Goal: Information Seeking & Learning: Learn about a topic

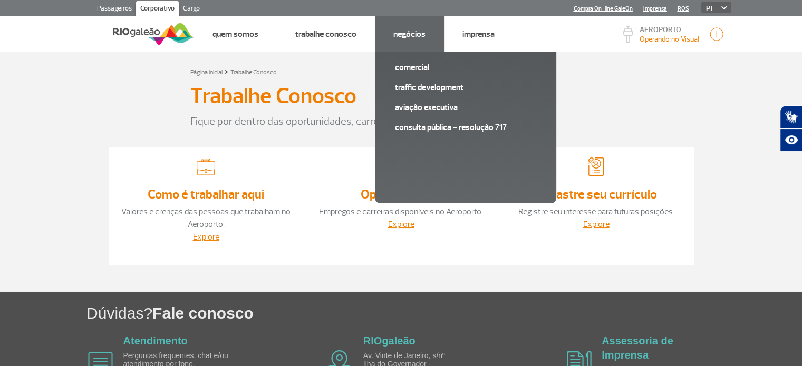
click at [403, 32] on link "Negócios" at bounding box center [409, 34] width 32 height 11
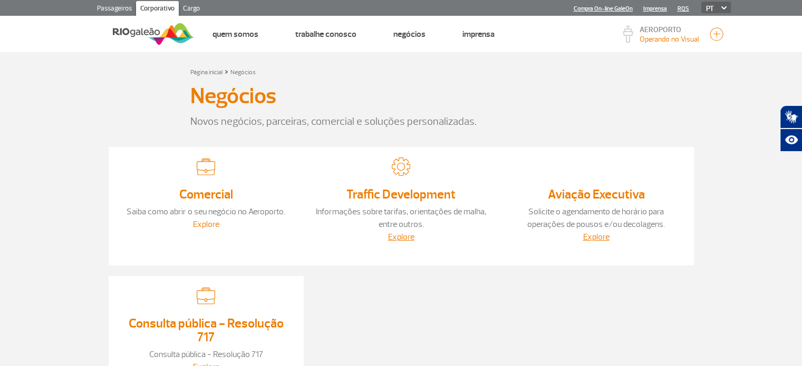
click at [207, 226] on link "Explore" at bounding box center [206, 224] width 26 height 11
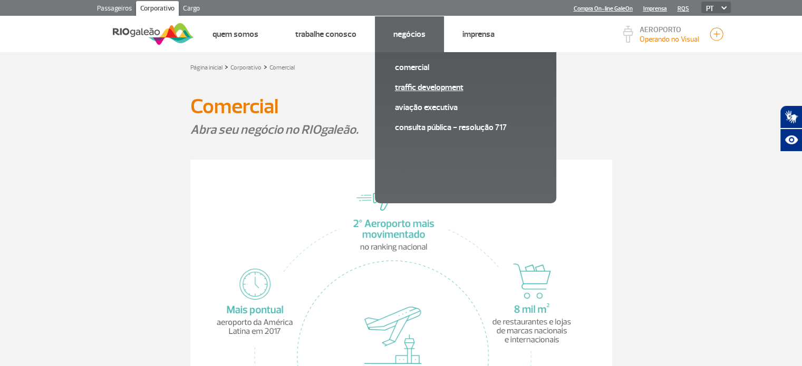
click at [415, 86] on link "Traffic Development" at bounding box center [465, 88] width 141 height 12
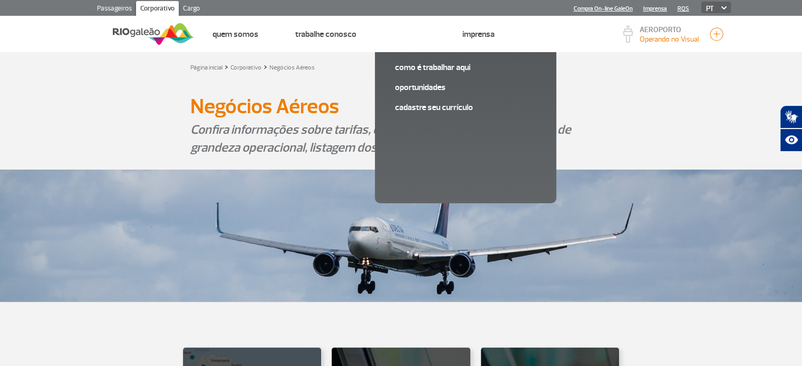
scroll to position [369, 0]
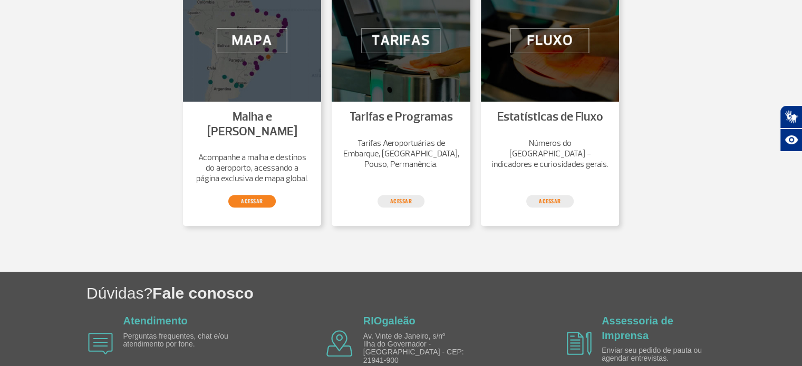
click at [250, 195] on link "Acessar" at bounding box center [251, 201] width 47 height 13
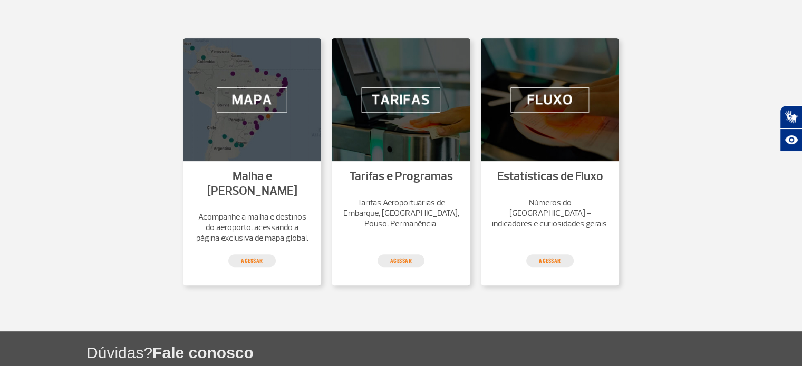
scroll to position [316, 0]
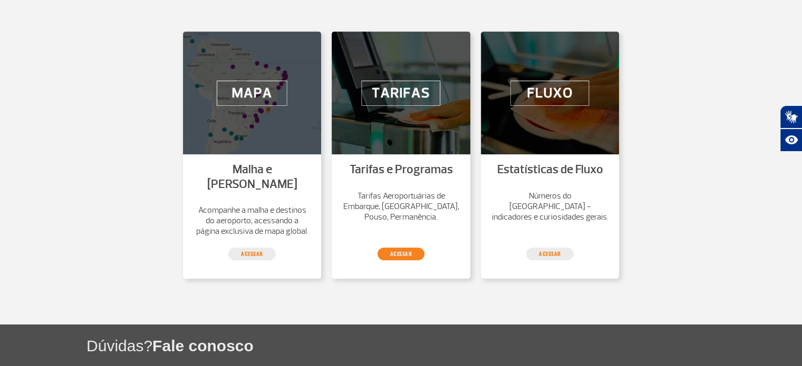
click at [405, 248] on link "Acessar" at bounding box center [400, 254] width 47 height 13
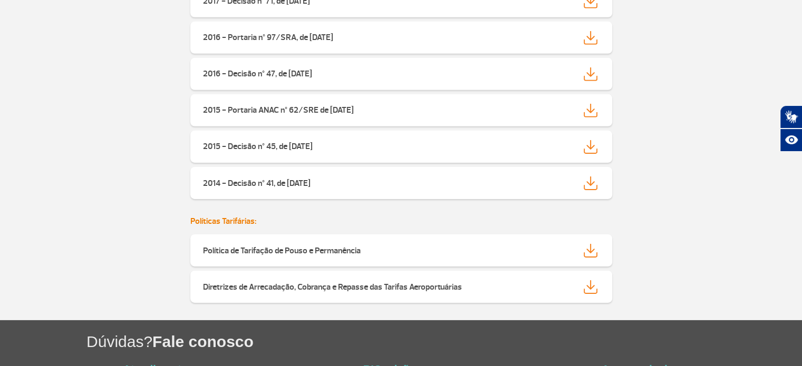
scroll to position [3479, 0]
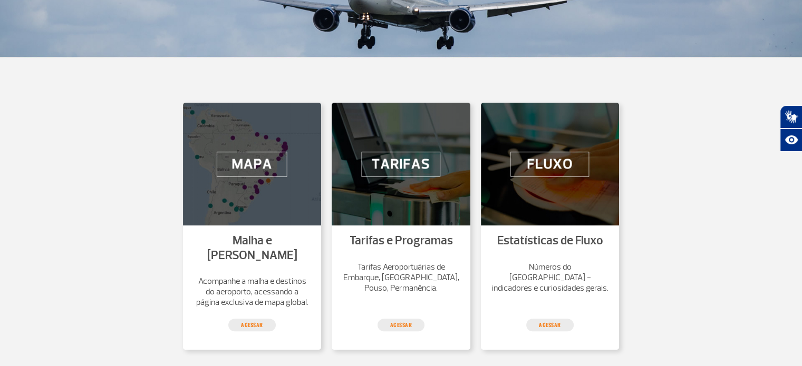
scroll to position [264, 0]
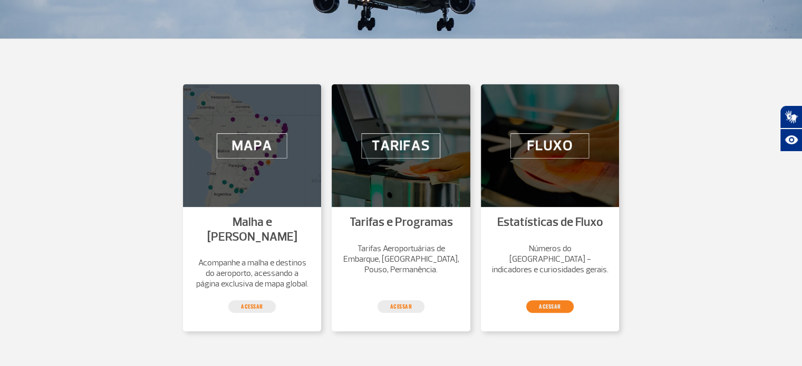
click at [552, 300] on link "Acessar" at bounding box center [549, 306] width 47 height 13
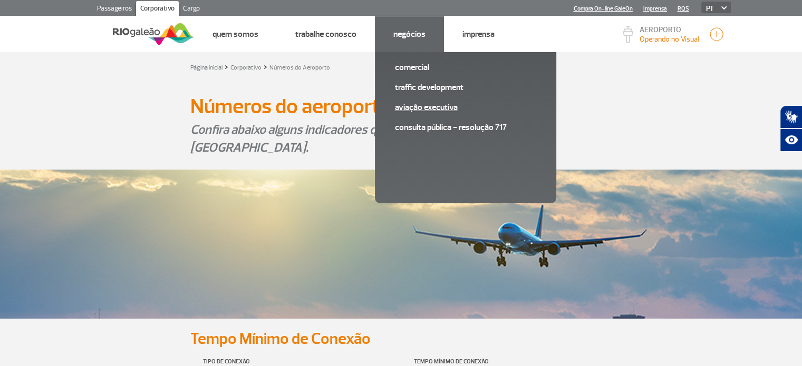
click at [413, 103] on link "Aviação Executiva" at bounding box center [465, 108] width 141 height 12
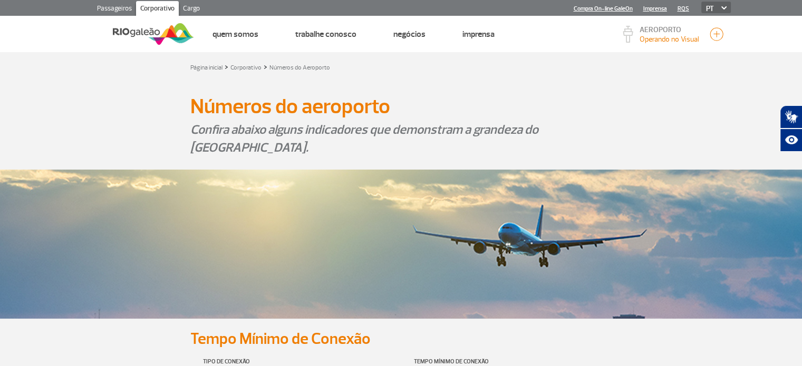
click at [140, 26] on img at bounding box center [153, 34] width 81 height 26
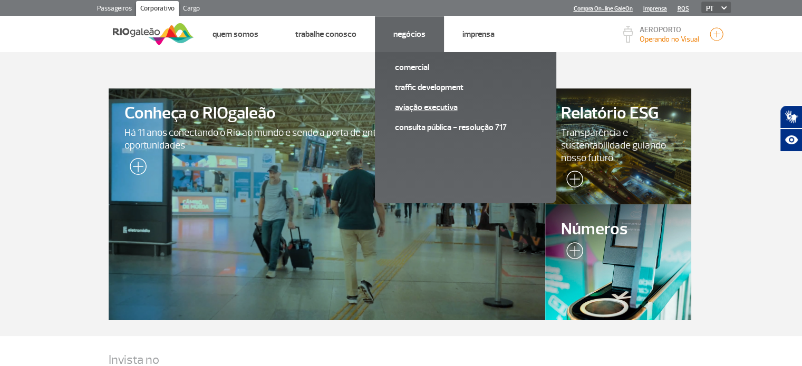
click at [437, 109] on link "Aviação Executiva" at bounding box center [465, 108] width 141 height 12
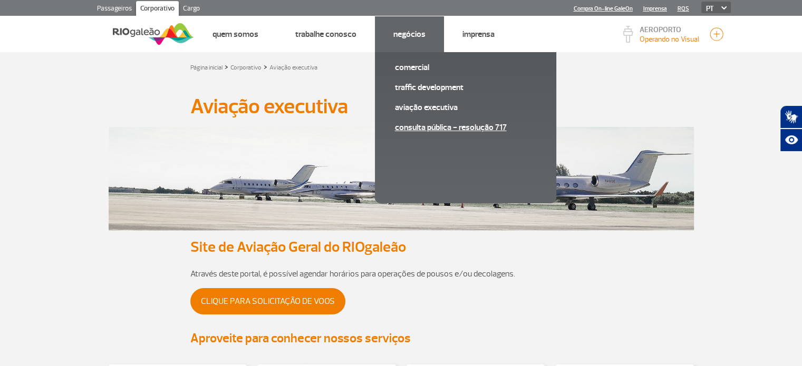
click at [418, 126] on link "Consulta pública - Resolução 717" at bounding box center [465, 128] width 141 height 12
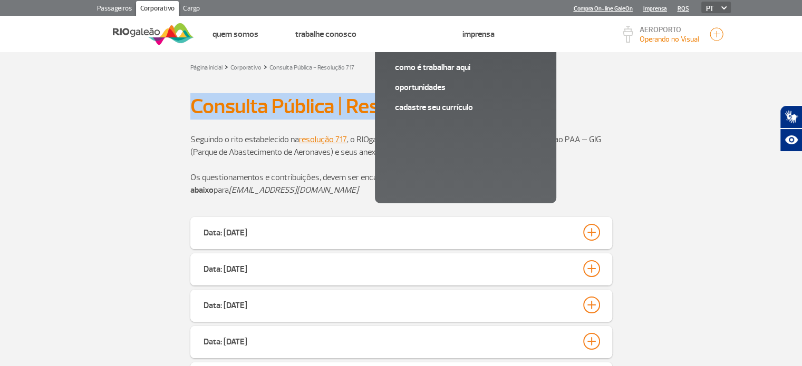
drag, startPoint x: 191, startPoint y: 105, endPoint x: 471, endPoint y: 115, distance: 279.6
click at [471, 115] on h1 "Consulta Pública | Resolução 717" at bounding box center [401, 107] width 422 height 18
copy h1 "Consulta Pública | Resolução 717"
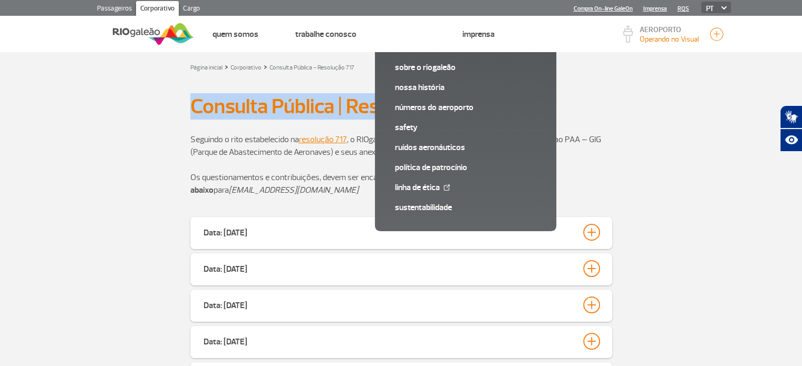
click at [143, 35] on img at bounding box center [153, 34] width 81 height 26
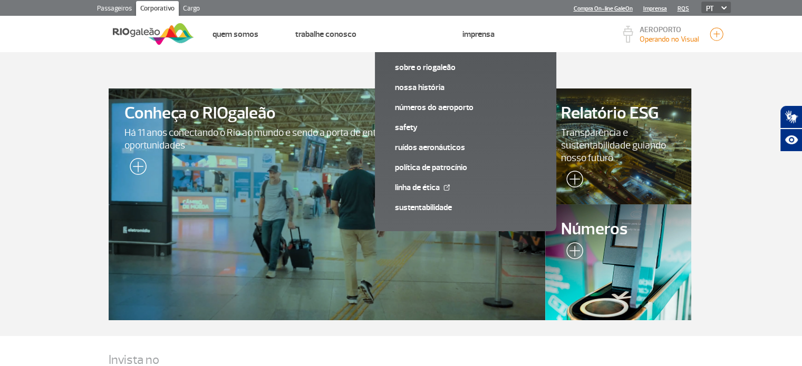
click at [603, 155] on span "Transparência e sustentabilidade guiando nosso futuro" at bounding box center [618, 146] width 114 height 38
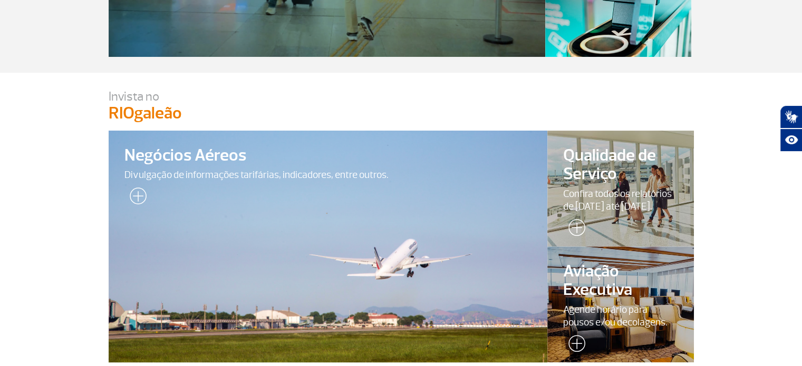
click at [377, 212] on div at bounding box center [328, 247] width 448 height 237
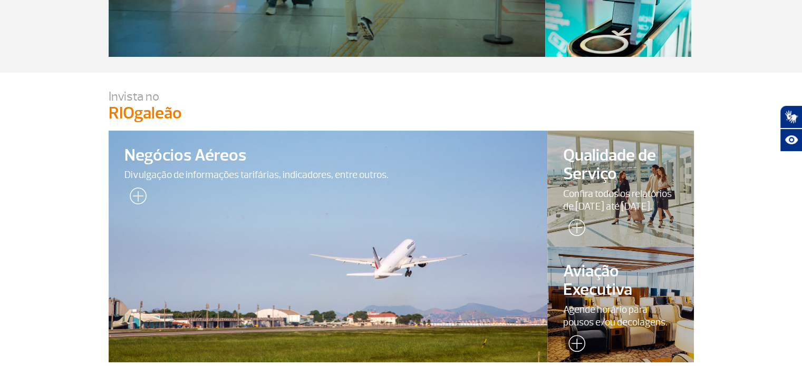
click at [625, 235] on div at bounding box center [620, 189] width 149 height 118
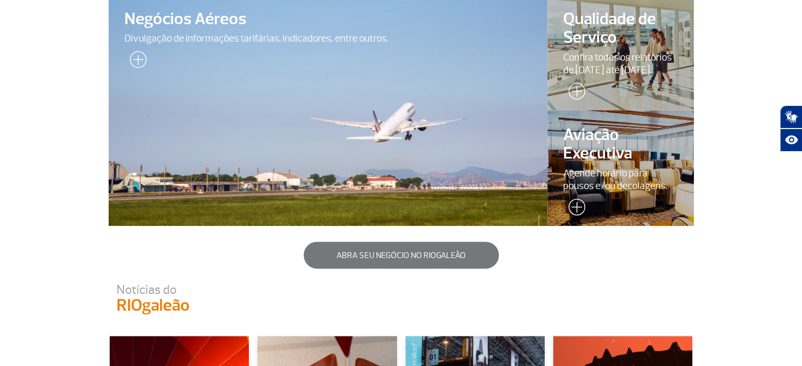
scroll to position [422, 0]
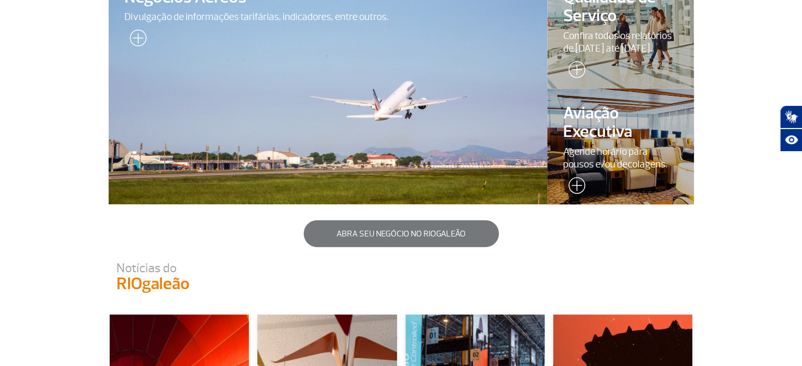
click at [637, 137] on span "Aviação Executiva" at bounding box center [620, 122] width 115 height 37
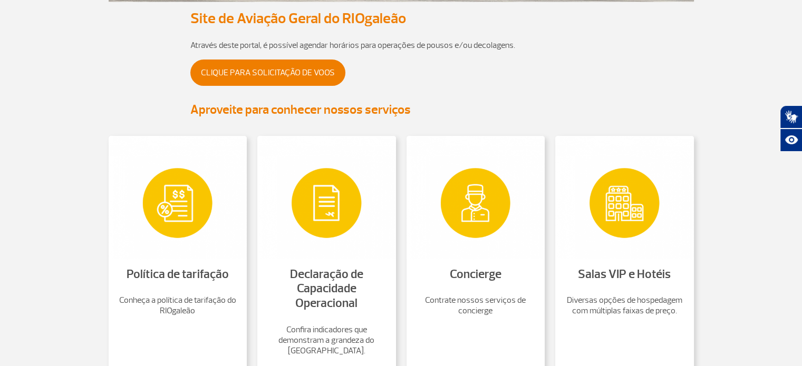
scroll to position [369, 0]
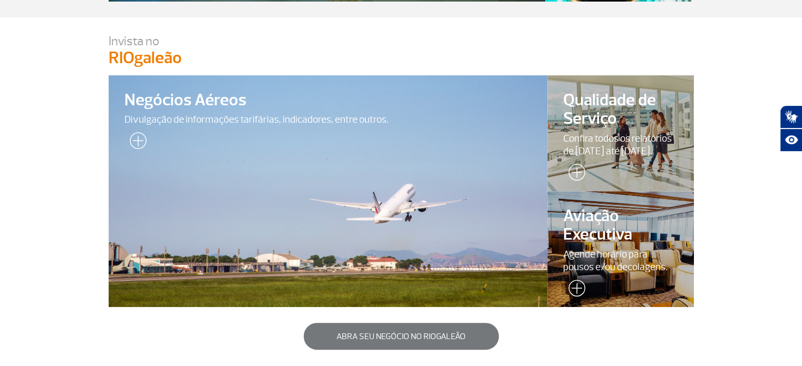
scroll to position [316, 0]
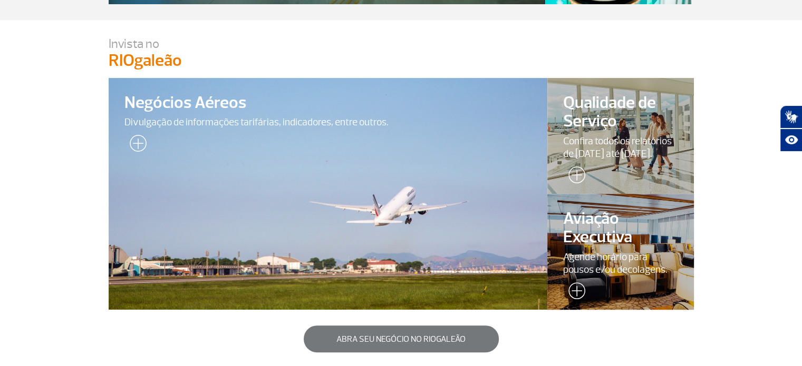
click at [603, 257] on span "Agende horário para pousos e/ou decolagens." at bounding box center [620, 263] width 115 height 25
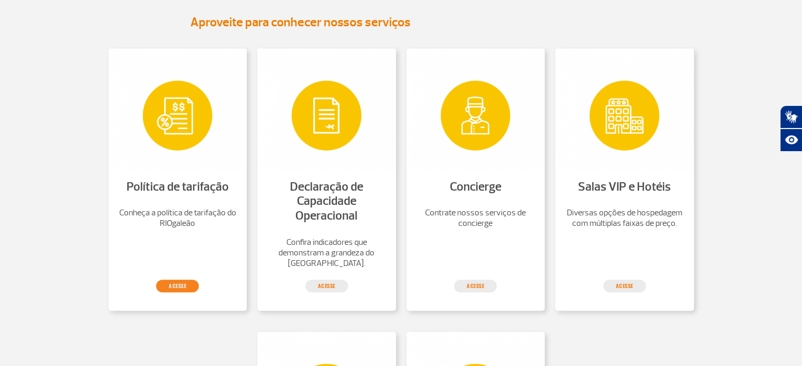
click at [178, 285] on link "acesse" at bounding box center [177, 286] width 43 height 13
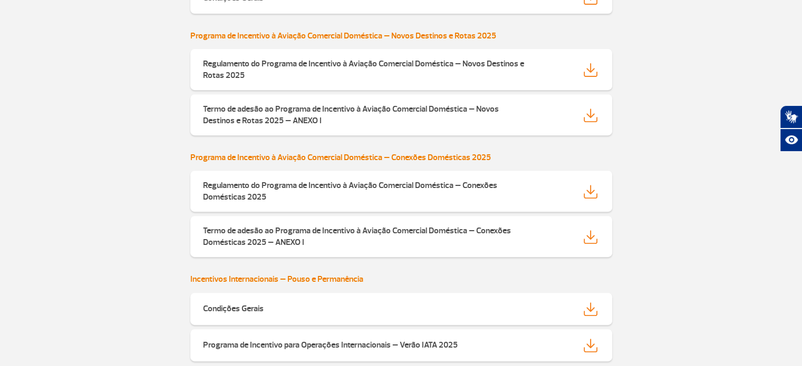
scroll to position [422, 0]
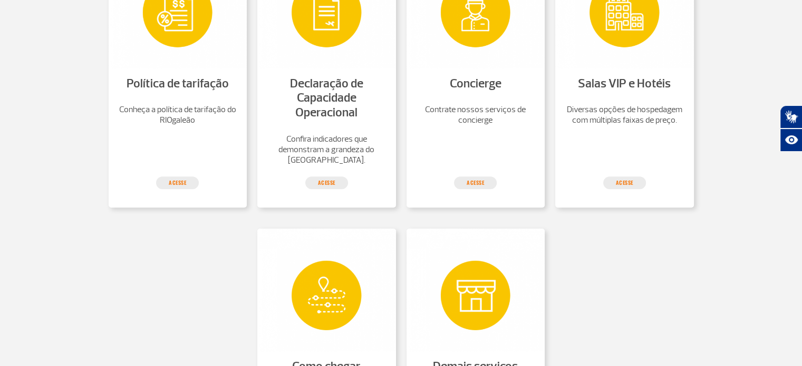
scroll to position [422, 0]
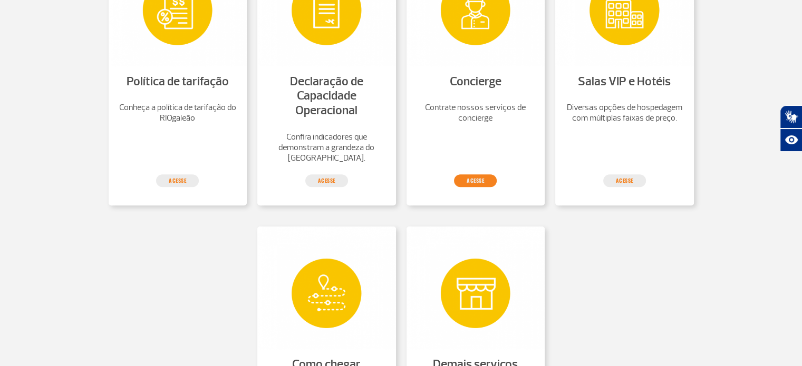
click at [485, 182] on link "acesse" at bounding box center [475, 180] width 43 height 13
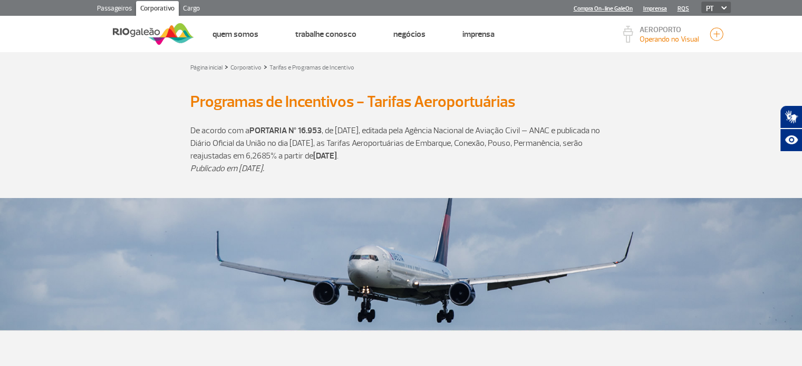
scroll to position [316, 0]
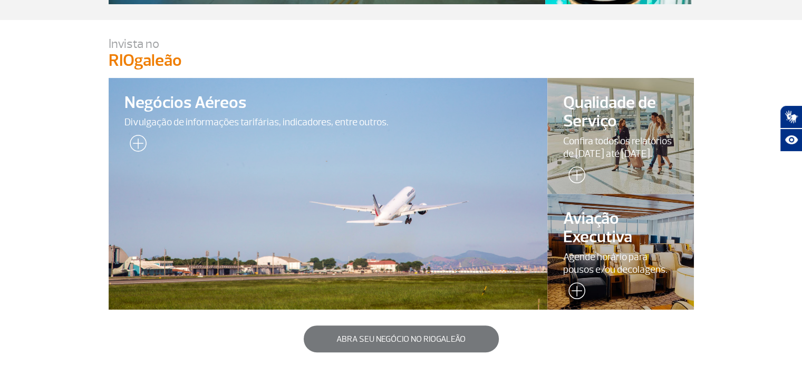
scroll to position [369, 0]
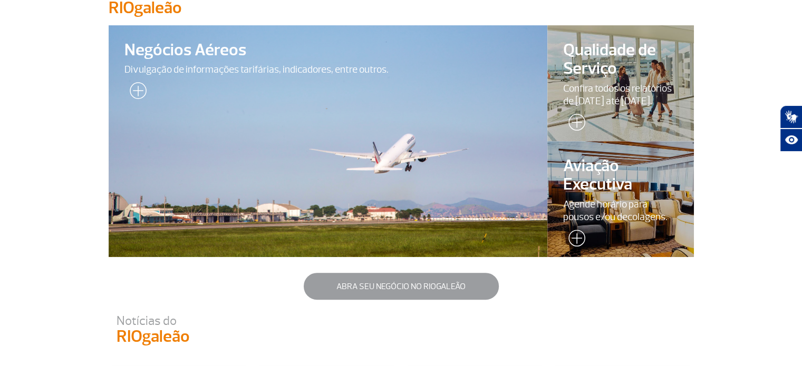
click at [396, 288] on button "Abra seu negócio no RIOgaleão" at bounding box center [401, 286] width 195 height 27
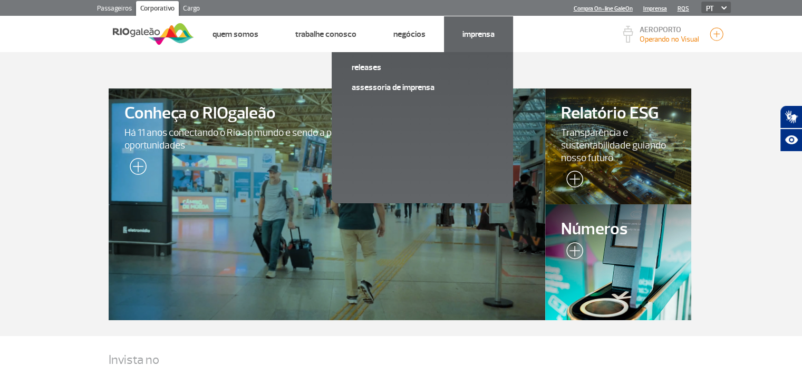
click at [470, 32] on link "Imprensa" at bounding box center [478, 34] width 32 height 11
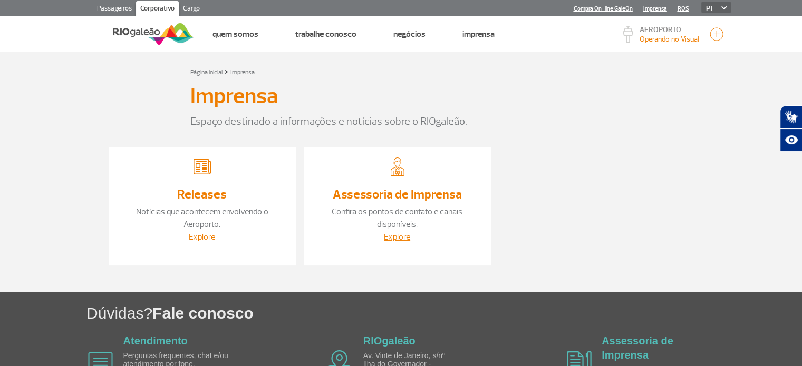
click at [207, 237] on link "Explore" at bounding box center [202, 237] width 26 height 11
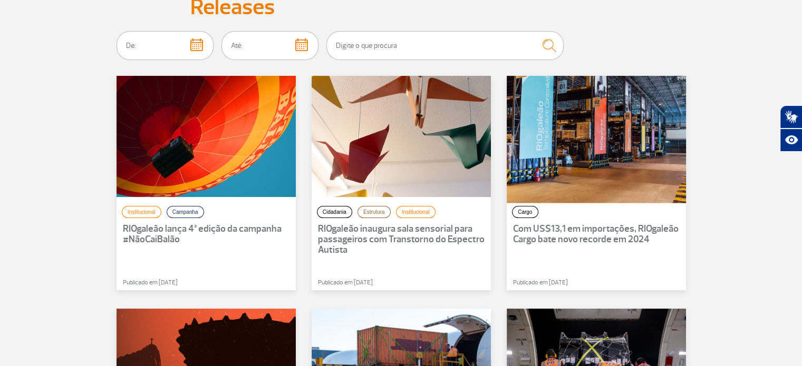
scroll to position [105, 0]
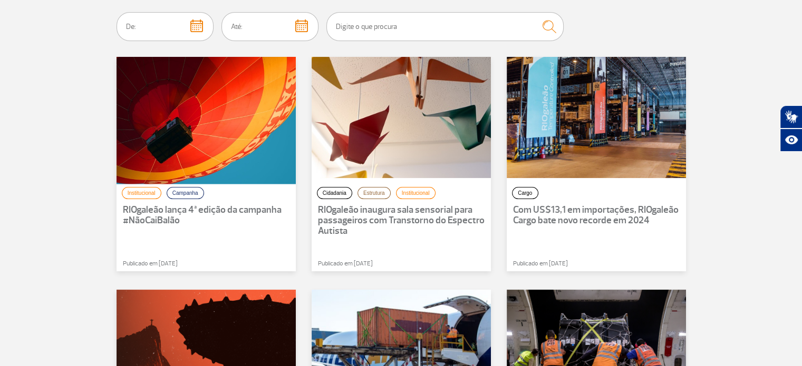
click at [207, 117] on div at bounding box center [206, 117] width 197 height 133
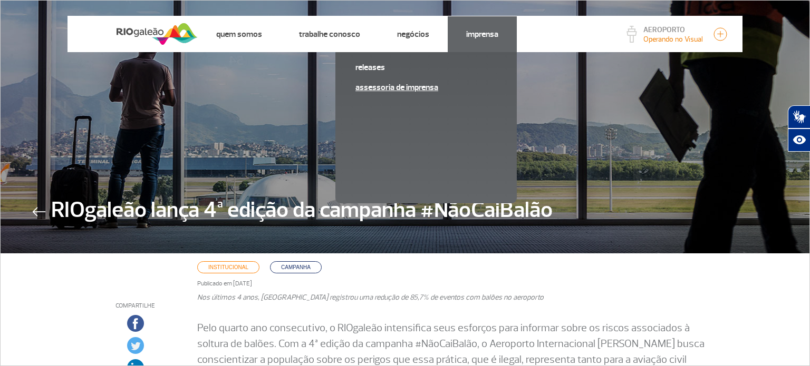
click at [395, 85] on link "Assessoria de Imprensa" at bounding box center [425, 88] width 141 height 12
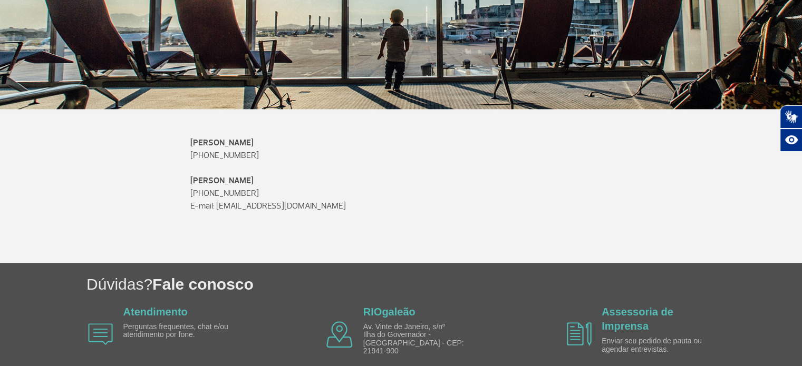
scroll to position [287, 0]
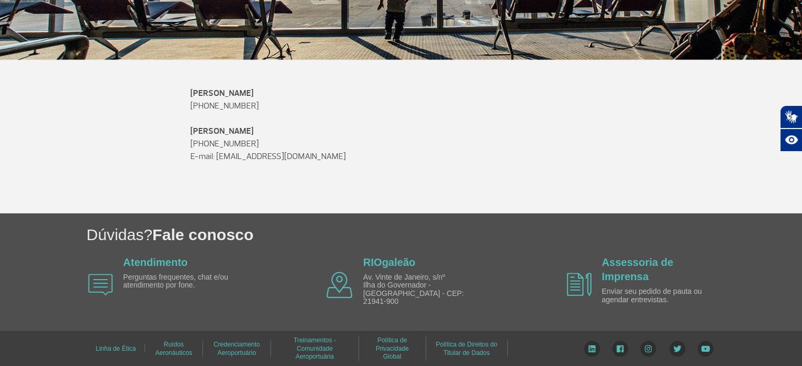
click at [242, 347] on link "Credenciamento Aeroportuário" at bounding box center [236, 348] width 46 height 23
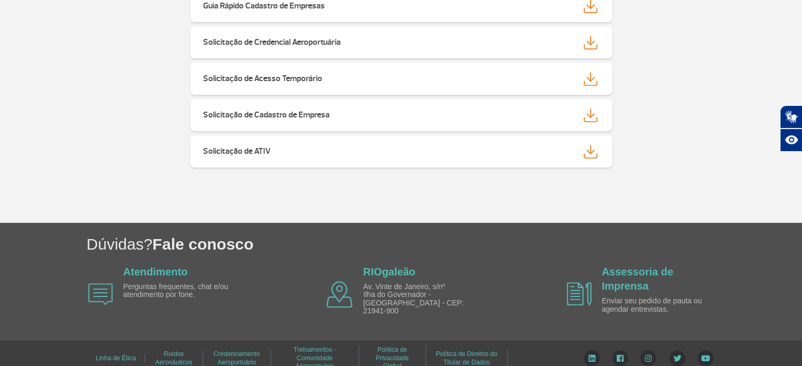
scroll to position [434, 0]
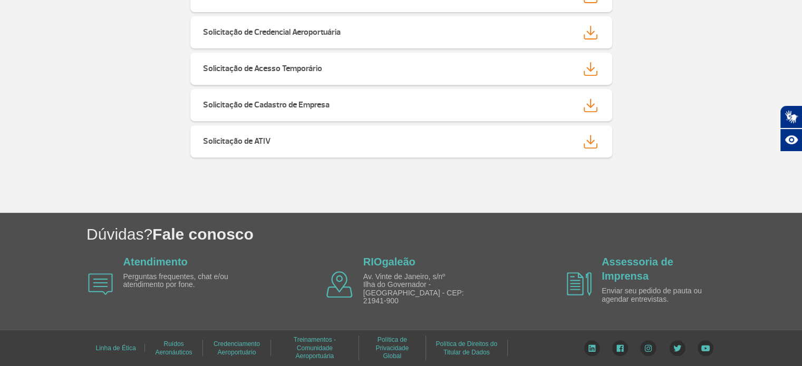
click at [392, 346] on link "Política de Privacidade Global" at bounding box center [391, 348] width 33 height 31
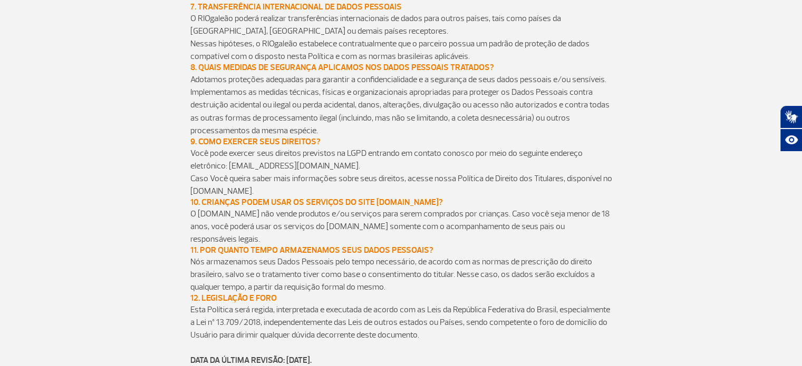
scroll to position [2081, 0]
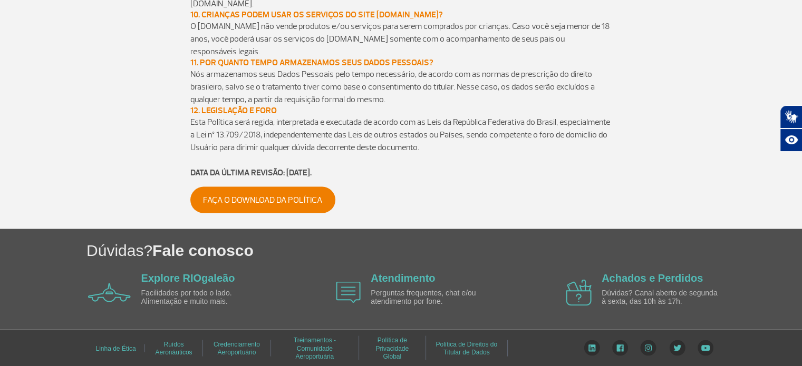
click at [458, 349] on link "Política de Direitos do Titular de Dados" at bounding box center [466, 348] width 62 height 23
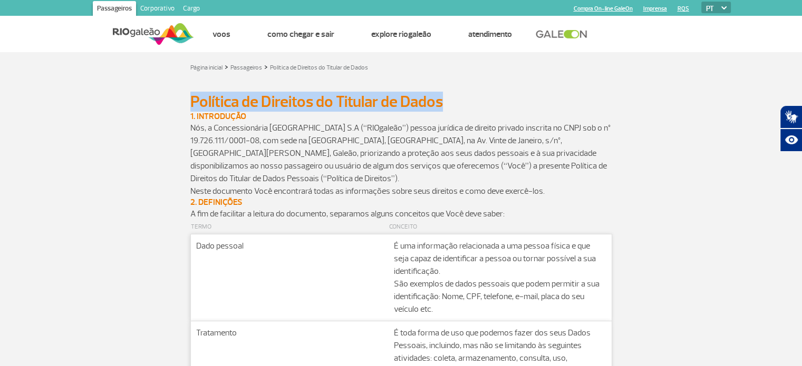
drag, startPoint x: 192, startPoint y: 99, endPoint x: 455, endPoint y: 98, distance: 263.0
click at [455, 98] on h2 "Política de Direitos do Titular de Dados" at bounding box center [401, 102] width 422 height 20
copy h2 "Política de Direitos do Titular de Dados"
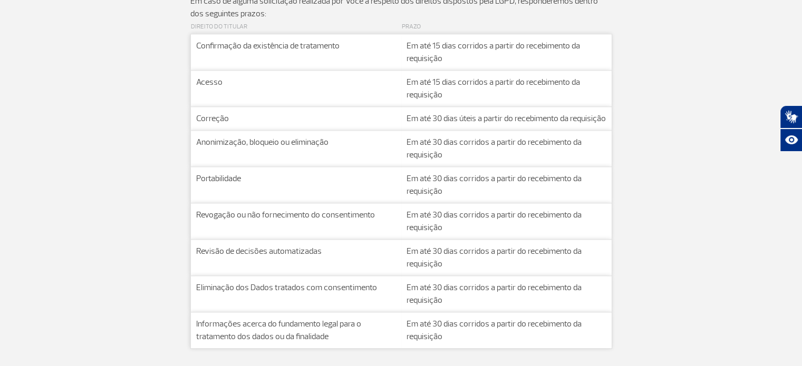
scroll to position [1824, 0]
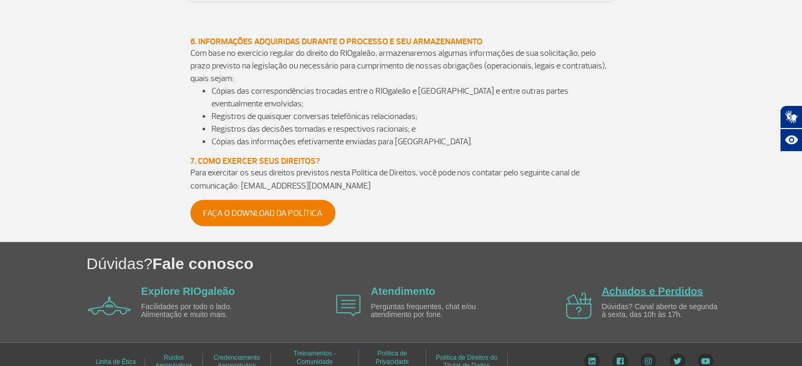
click at [635, 285] on link "Achados e Perdidos" at bounding box center [651, 291] width 101 height 12
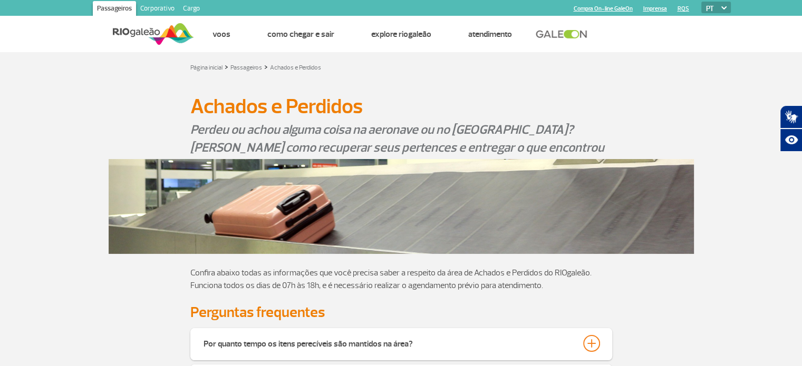
click at [160, 8] on link "Corporativo" at bounding box center [157, 9] width 43 height 17
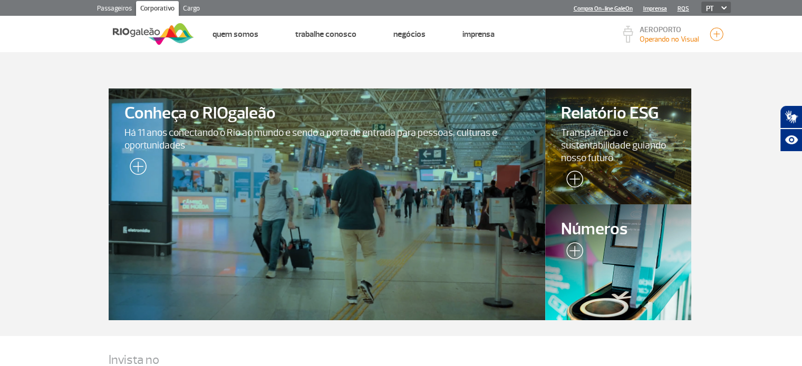
click at [192, 9] on link "Cargo" at bounding box center [191, 9] width 25 height 17
